Goal: Task Accomplishment & Management: Complete application form

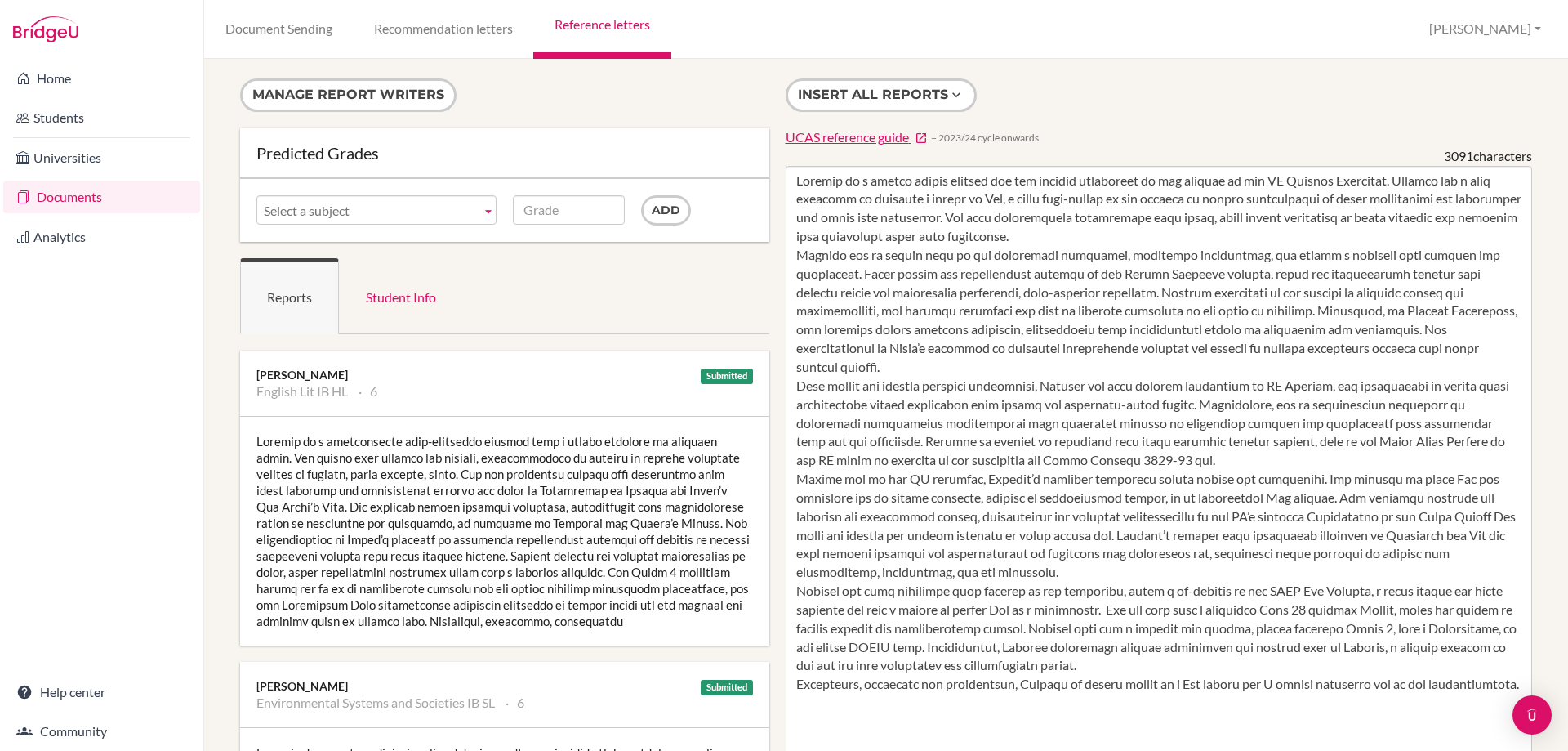
scroll to position [82, 0]
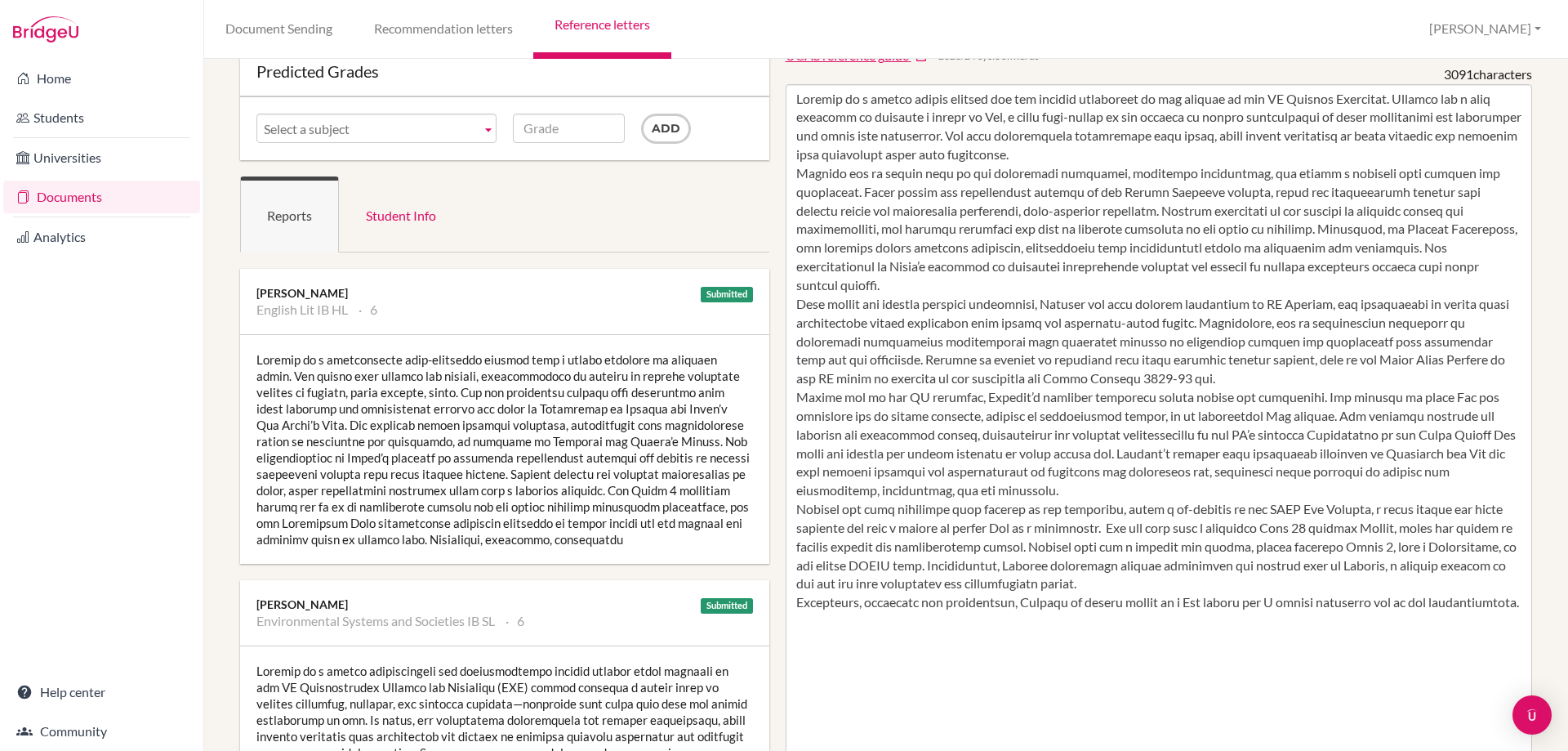
click at [973, 606] on textarea "To enrich screen reader interactions, please activate Accessibility in Grammarl…" at bounding box center [1159, 556] width 747 height 945
click at [927, 362] on textarea "To enrich screen reader interactions, please activate Accessibility in Grammarl…" at bounding box center [1159, 556] width 747 height 945
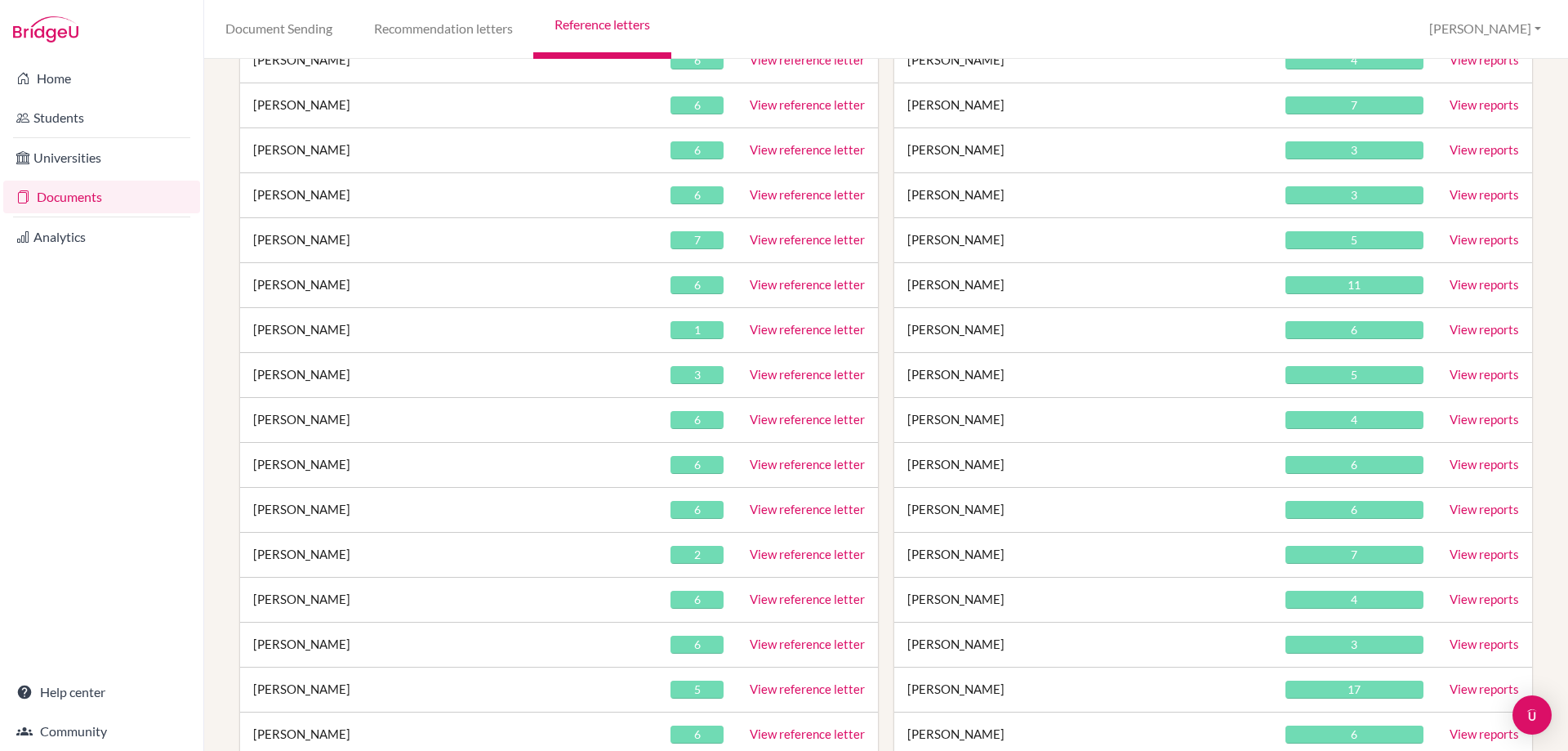
scroll to position [1389, 0]
click at [758, 460] on link "View reference letter" at bounding box center [807, 465] width 115 height 15
